Goal: Check status: Check status

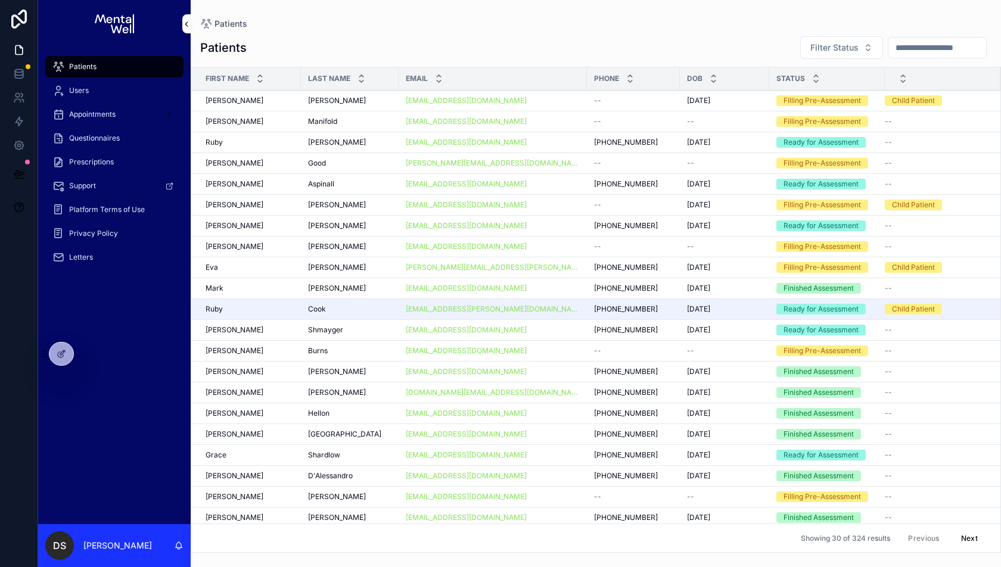
click at [898, 43] on input "scrollable content" at bounding box center [937, 47] width 98 height 17
type input "*********"
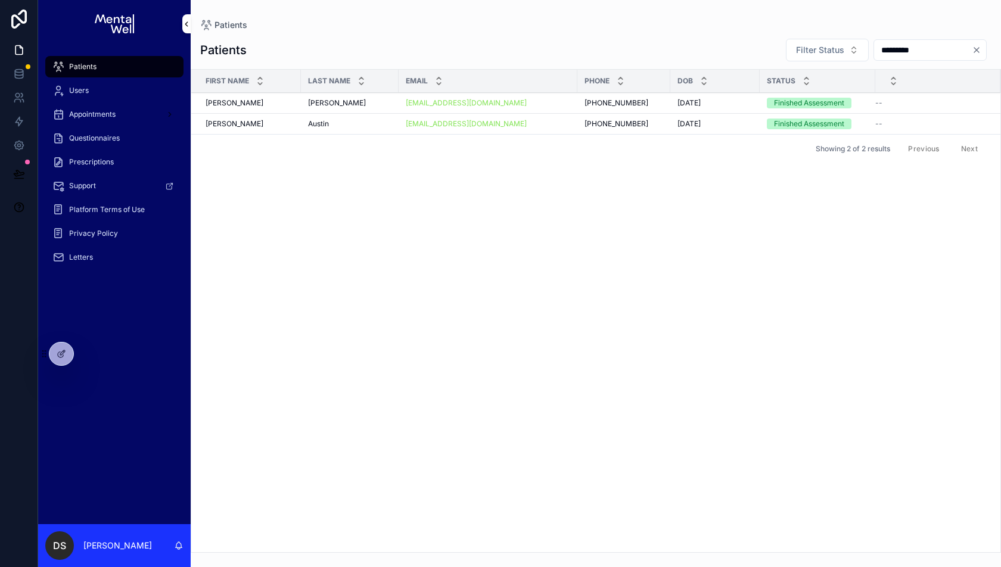
click at [266, 101] on div "[PERSON_NAME] [PERSON_NAME]" at bounding box center [250, 103] width 88 height 10
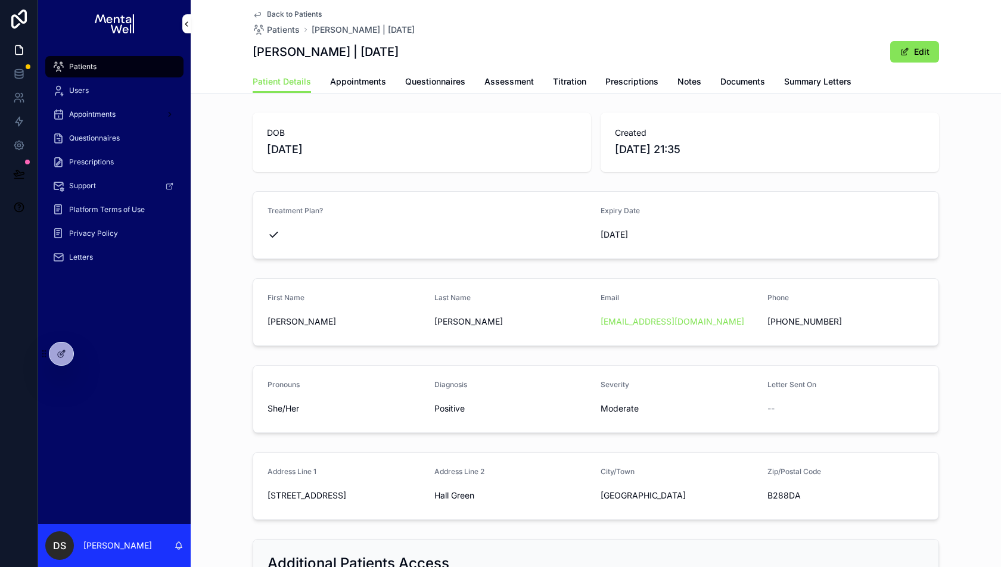
click at [367, 85] on span "Appointments" at bounding box center [358, 82] width 56 height 12
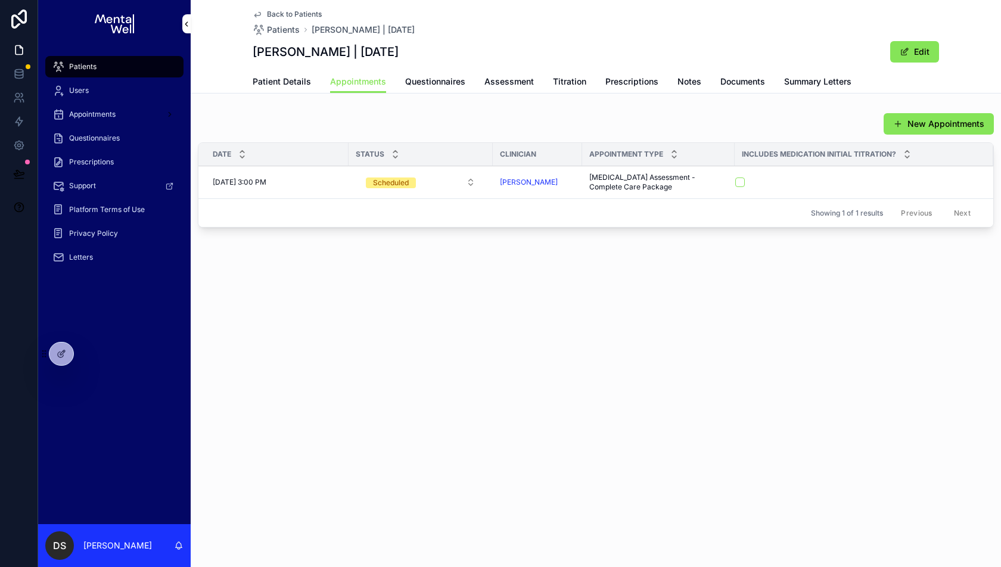
click at [452, 85] on span "Questionnaires" at bounding box center [435, 82] width 60 height 12
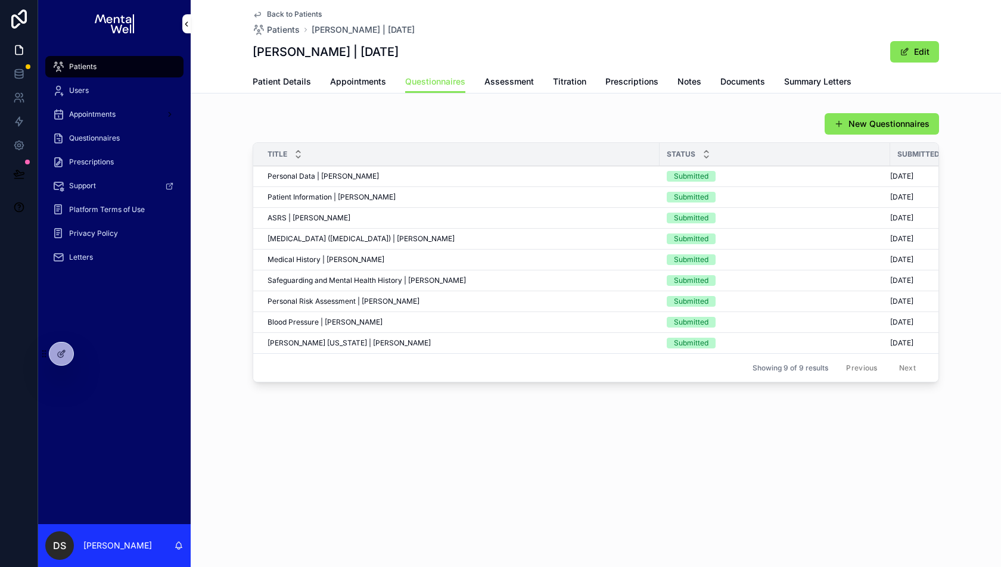
click at [506, 82] on span "Assessment" at bounding box center [508, 82] width 49 height 12
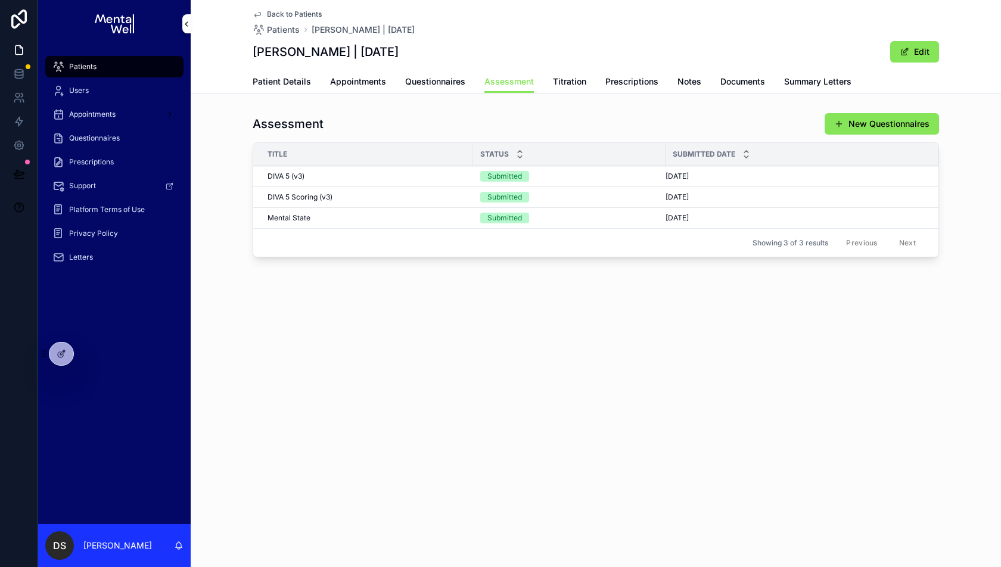
click at [400, 200] on div "DIVA 5 Scoring (v3) DIVA 5 Scoring (v3)" at bounding box center [367, 197] width 198 height 10
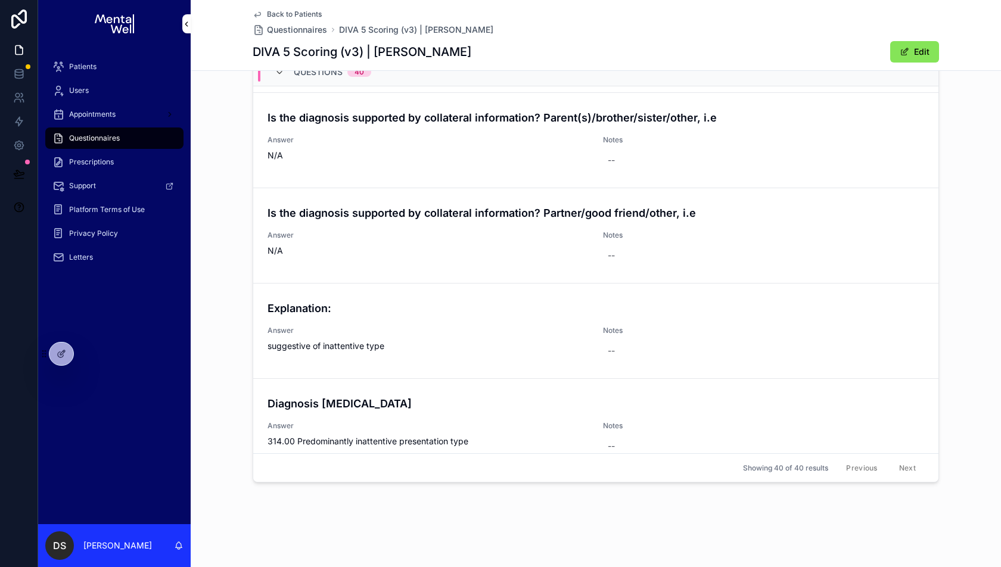
scroll to position [3532, 0]
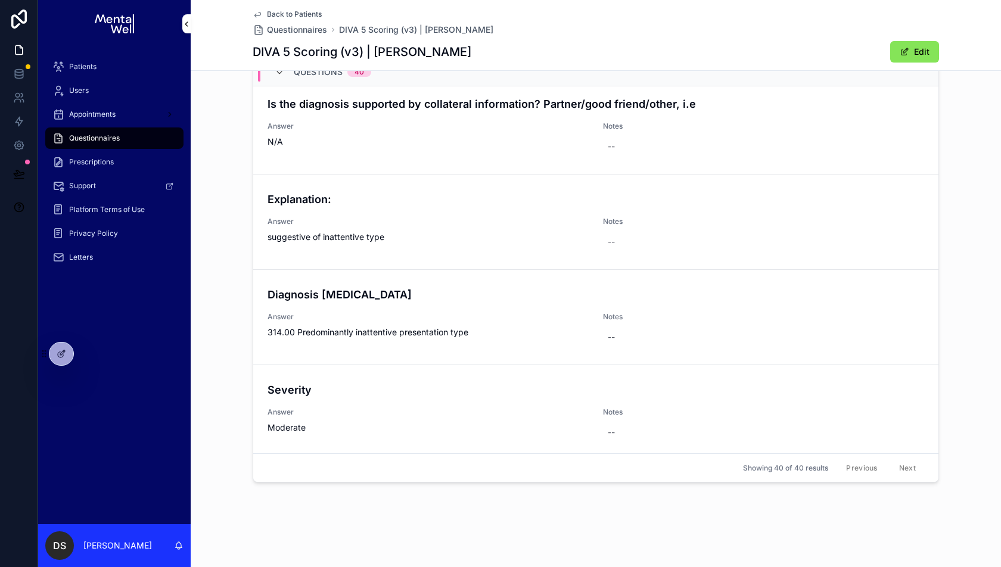
drag, startPoint x: 250, startPoint y: 314, endPoint x: 449, endPoint y: 334, distance: 200.0
click at [449, 334] on div "Questions Questions 40 DSM-5 TR: A2eH/I 5. Is often “on the go” or often acts a…" at bounding box center [596, 254] width 810 height 476
click at [273, 11] on span "Back to Patients" at bounding box center [294, 15] width 55 height 10
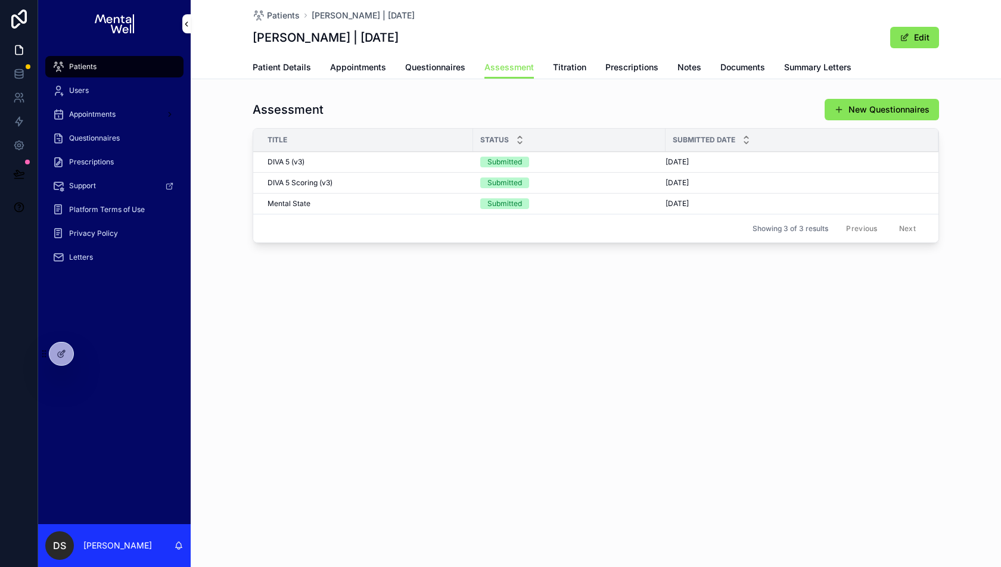
click at [353, 179] on div "DIVA 5 Scoring (v3) DIVA 5 Scoring (v3)" at bounding box center [367, 183] width 198 height 10
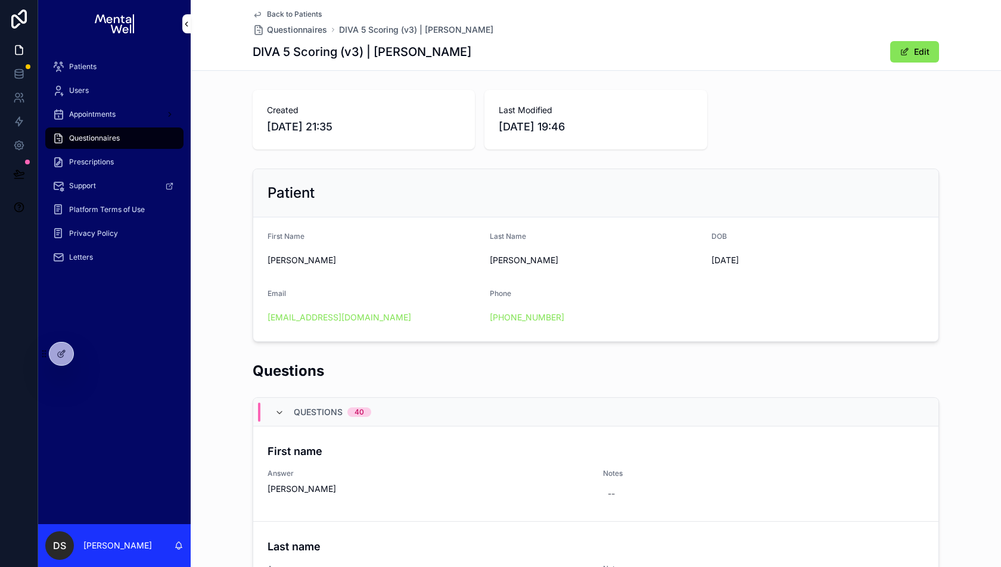
drag, startPoint x: 460, startPoint y: 48, endPoint x: 371, endPoint y: 55, distance: 89.6
click at [371, 55] on div "DIVA 5 Scoring (v3) | [PERSON_NAME] Edit" at bounding box center [596, 52] width 686 height 23
click at [371, 55] on h1 "DIVA 5 Scoring (v3) | [PERSON_NAME]" at bounding box center [362, 51] width 219 height 17
drag, startPoint x: 371, startPoint y: 55, endPoint x: 462, endPoint y: 55, distance: 91.2
click at [462, 56] on div "DIVA 5 Scoring (v3) | [PERSON_NAME] Edit" at bounding box center [596, 52] width 686 height 23
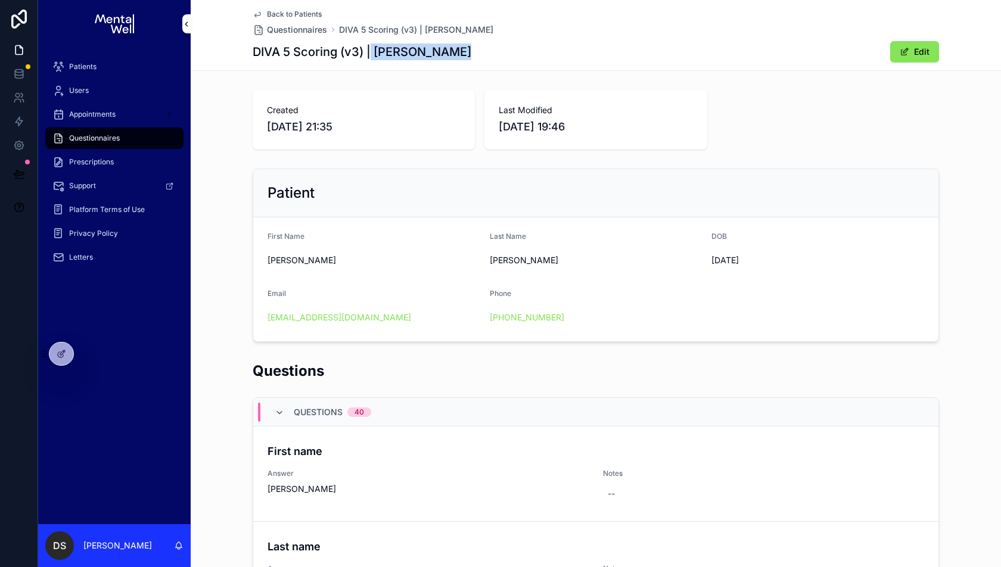
click at [462, 55] on div "DIVA 5 Scoring (v3) | [PERSON_NAME] Edit" at bounding box center [596, 52] width 686 height 23
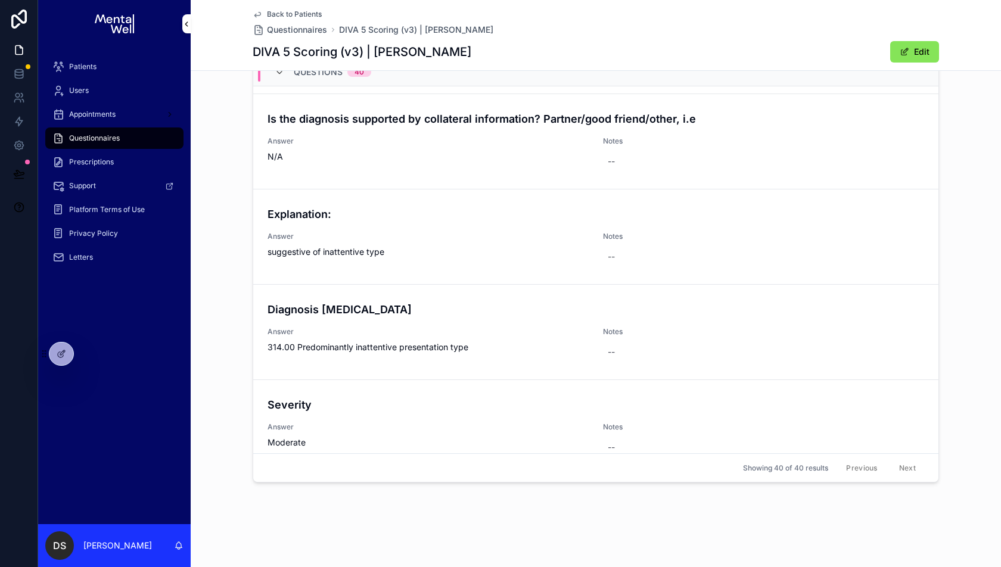
scroll to position [3532, 0]
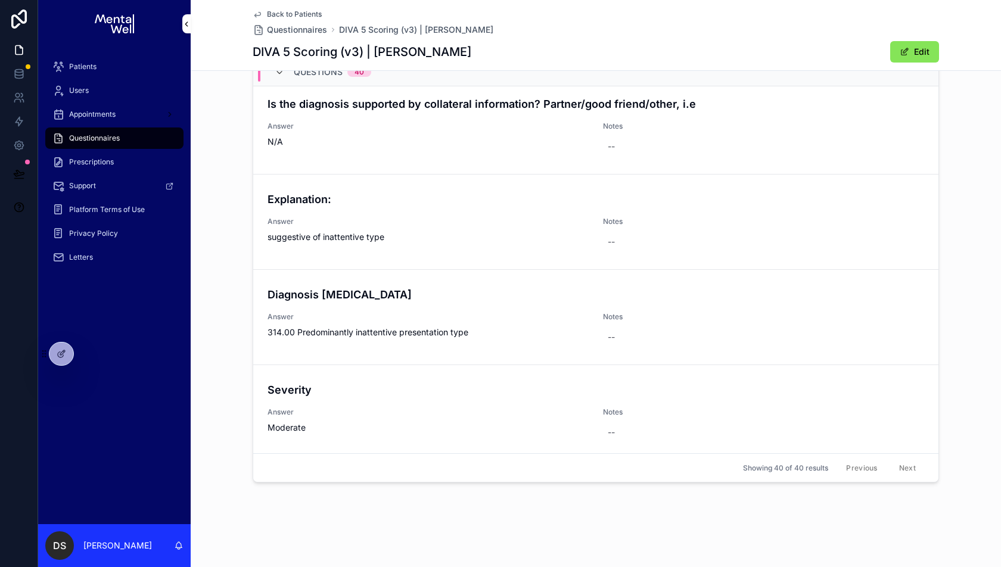
drag, startPoint x: 279, startPoint y: 227, endPoint x: 394, endPoint y: 36, distance: 223.0
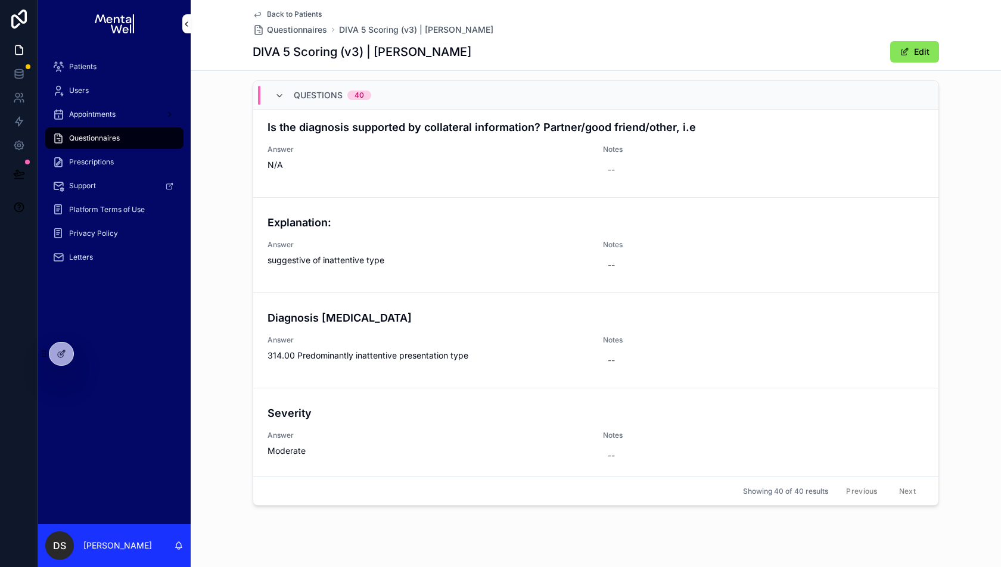
scroll to position [340, 0]
